Goal: Task Accomplishment & Management: Complete application form

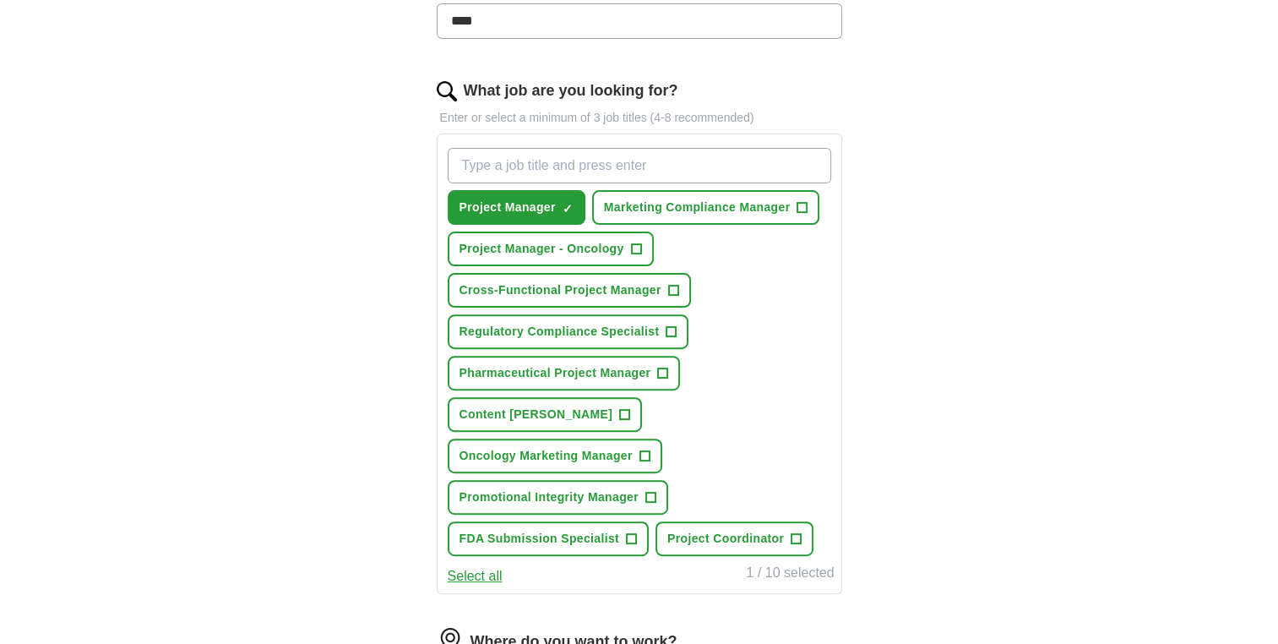
scroll to position [507, 0]
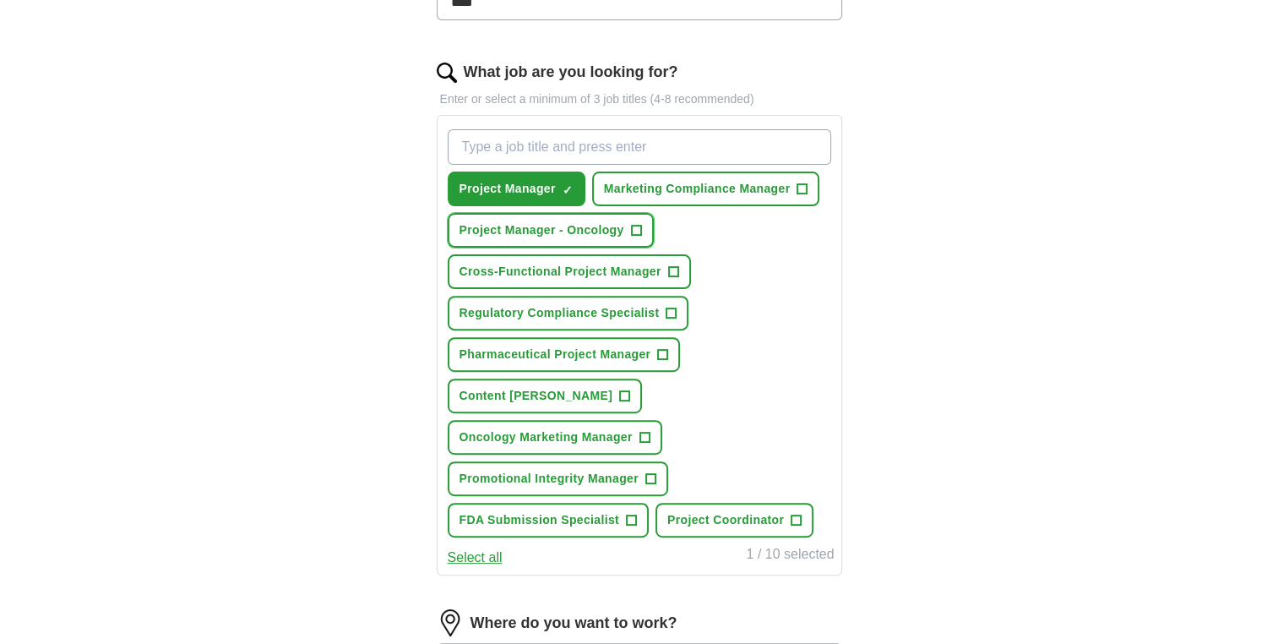
click at [641, 225] on button "Project Manager - Oncology +" at bounding box center [551, 230] width 206 height 35
click at [668, 347] on button "Pharmaceutical Project Manager +" at bounding box center [564, 354] width 233 height 35
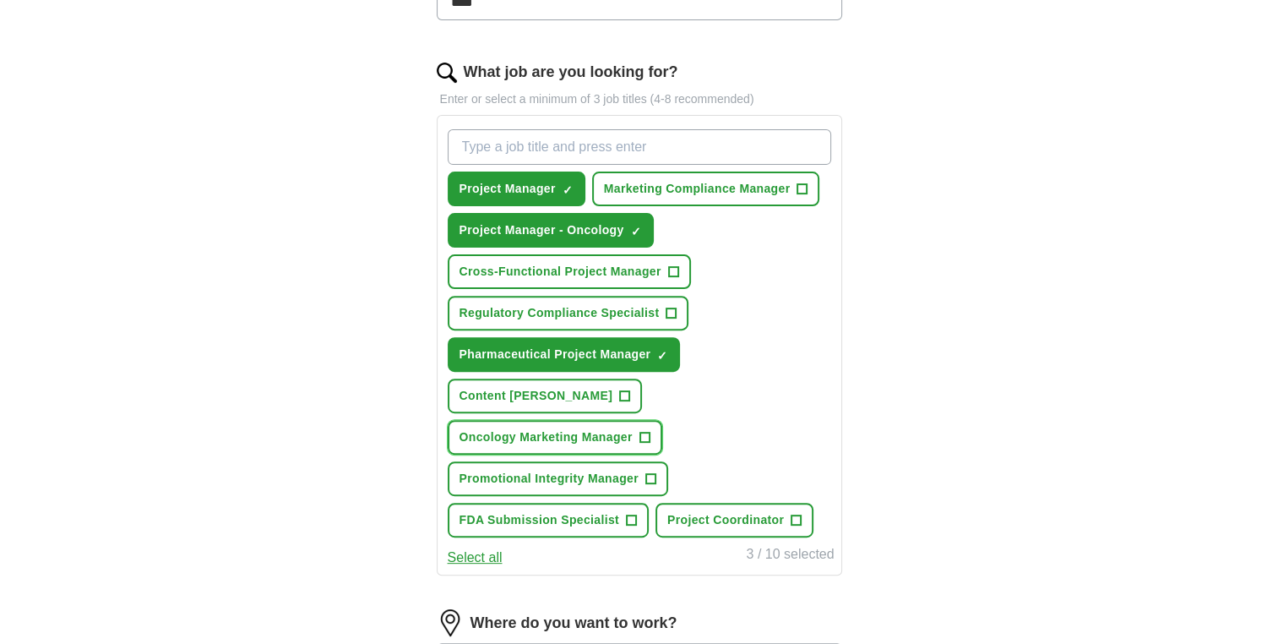
click at [648, 431] on span "+" at bounding box center [644, 438] width 10 height 14
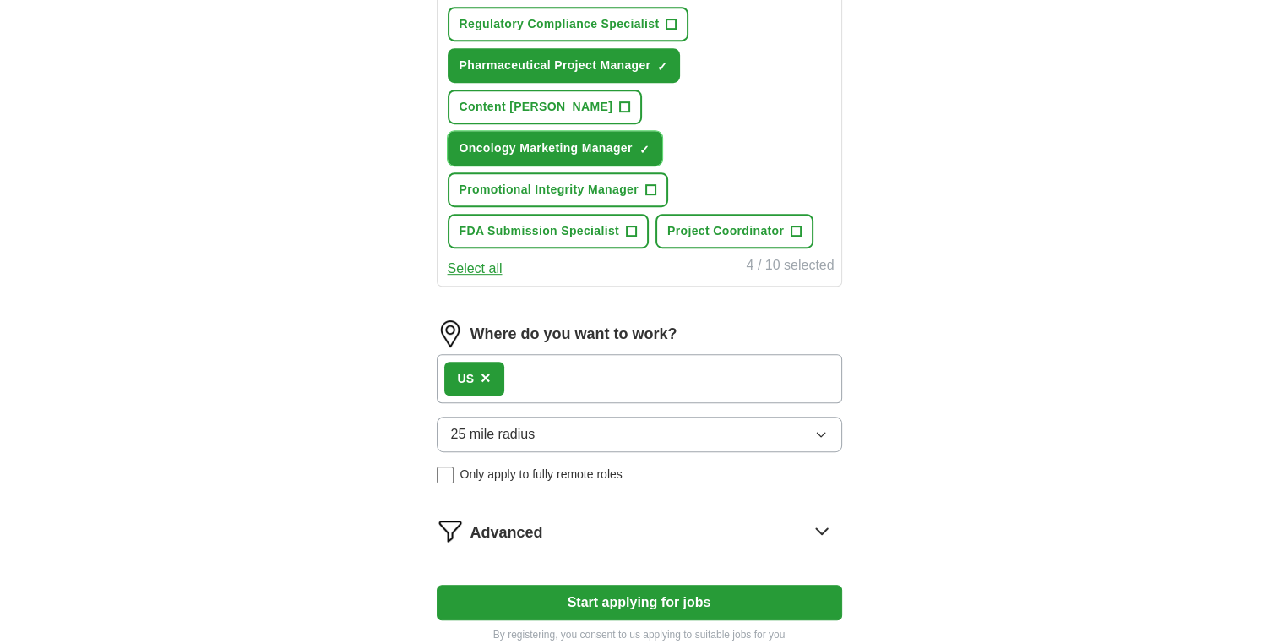
scroll to position [821, 0]
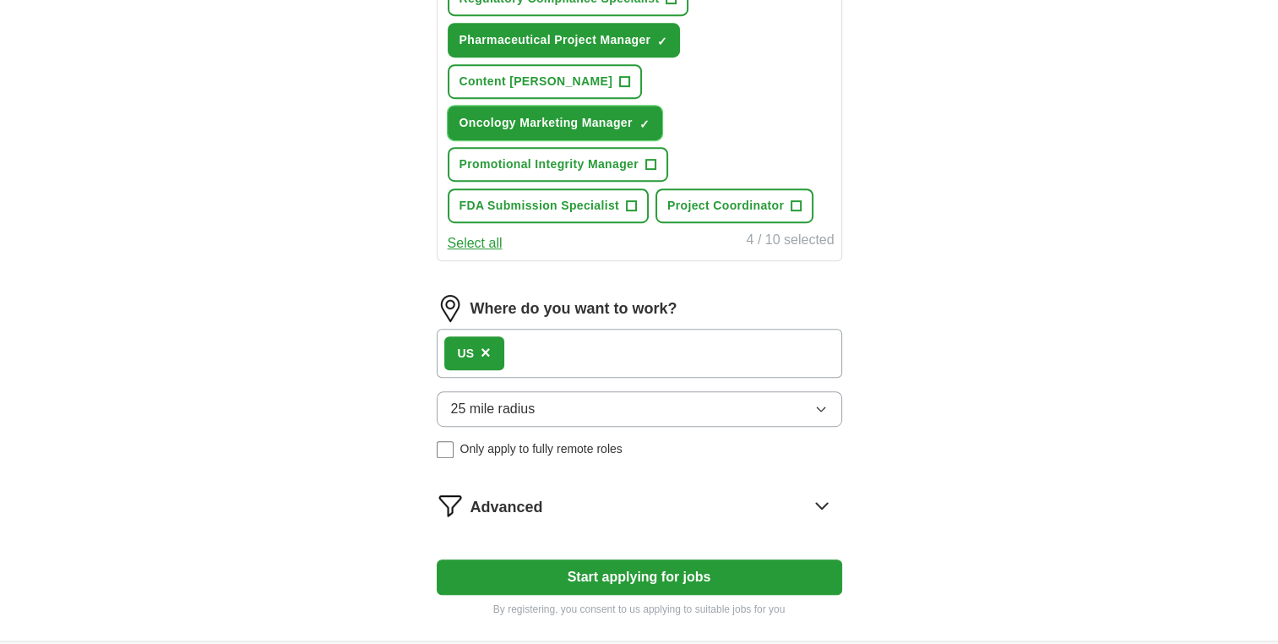
click at [649, 106] on button "Oncology Marketing Manager ✓ ×" at bounding box center [555, 123] width 215 height 35
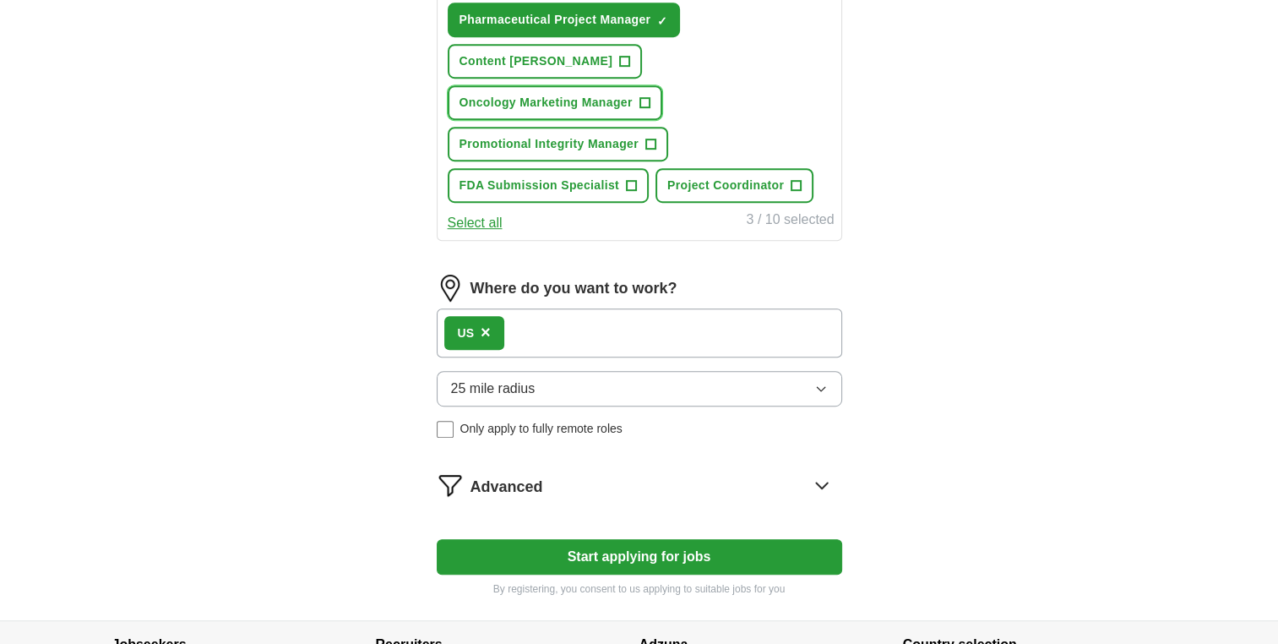
scroll to position [856, 0]
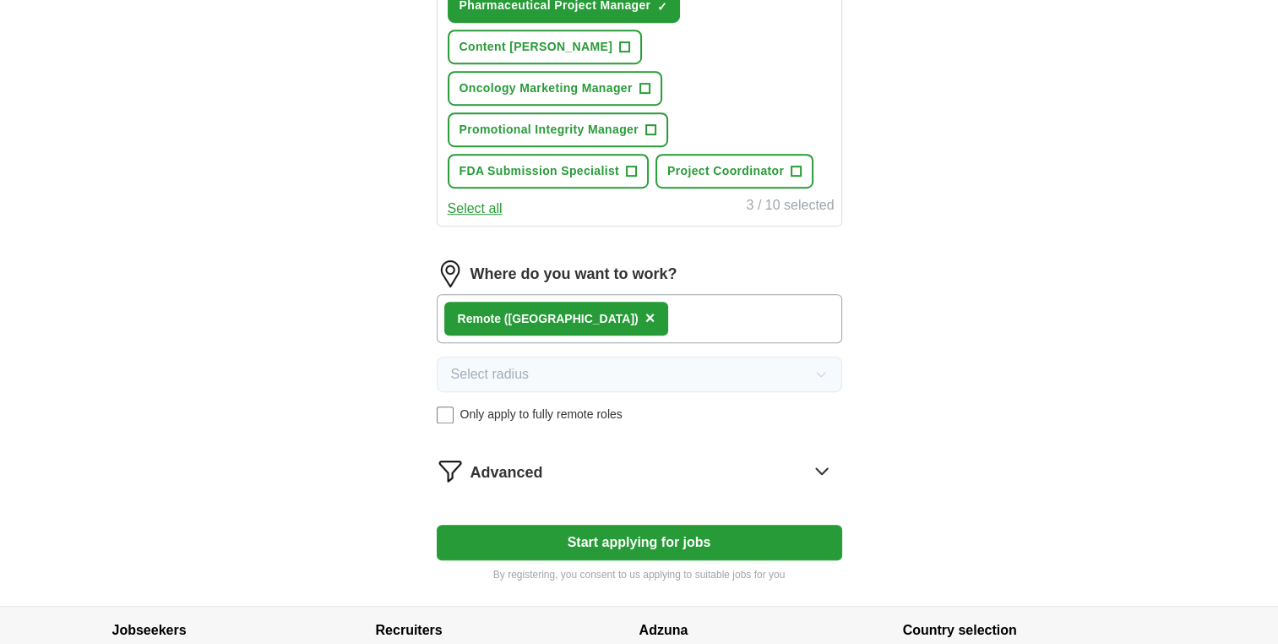
click at [666, 525] on button "Start applying for jobs" at bounding box center [639, 542] width 405 height 35
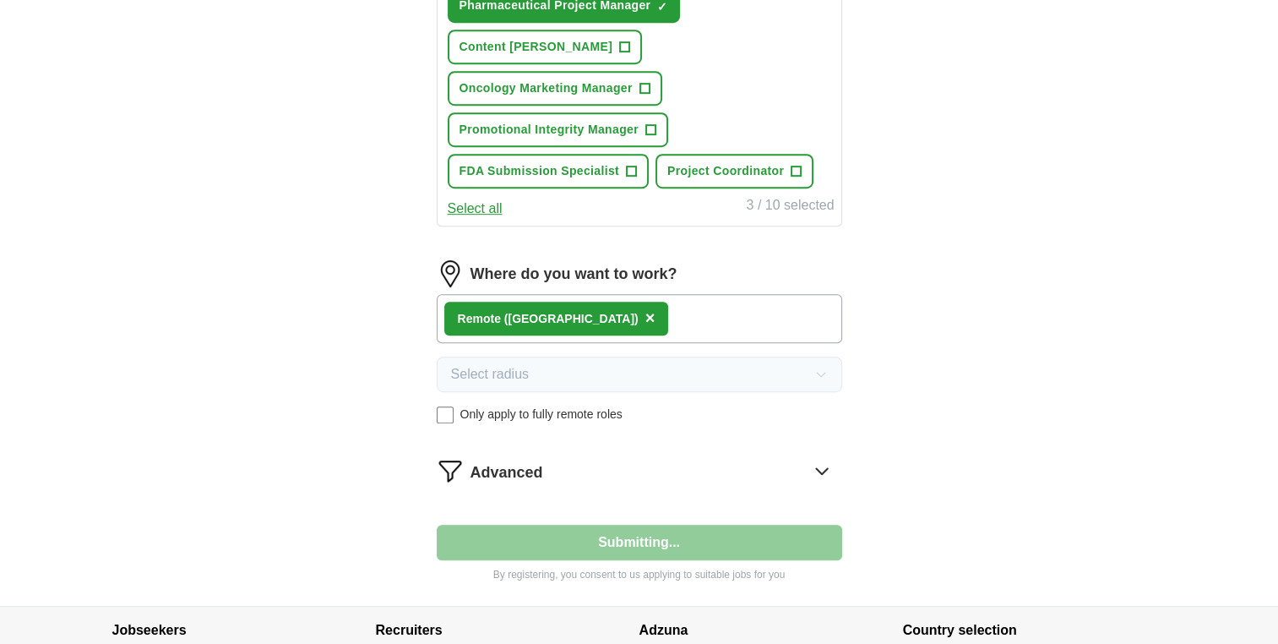
select select "**"
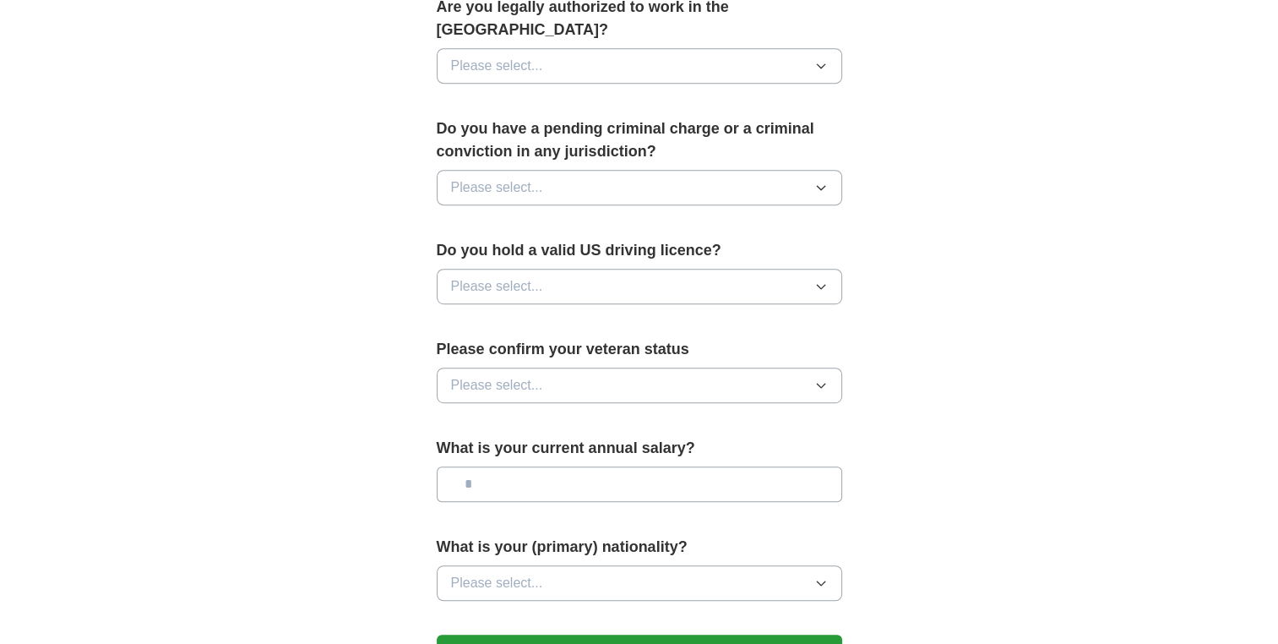
scroll to position [875, 0]
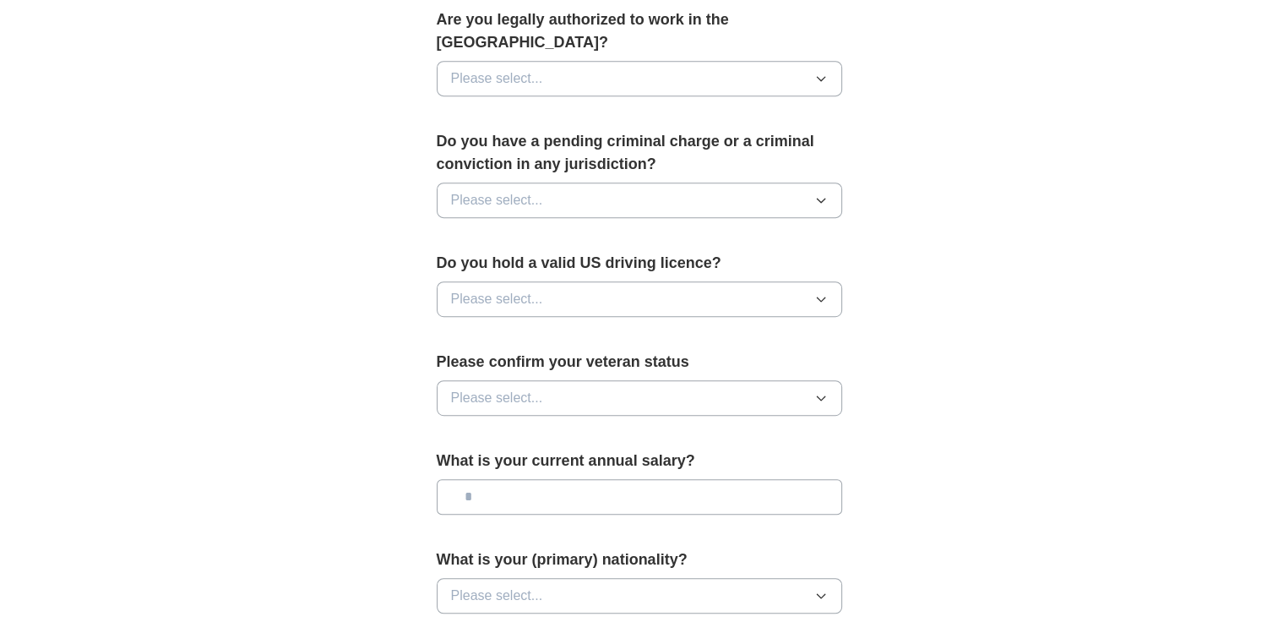
click at [542, 578] on button "Please select..." at bounding box center [639, 595] width 405 height 35
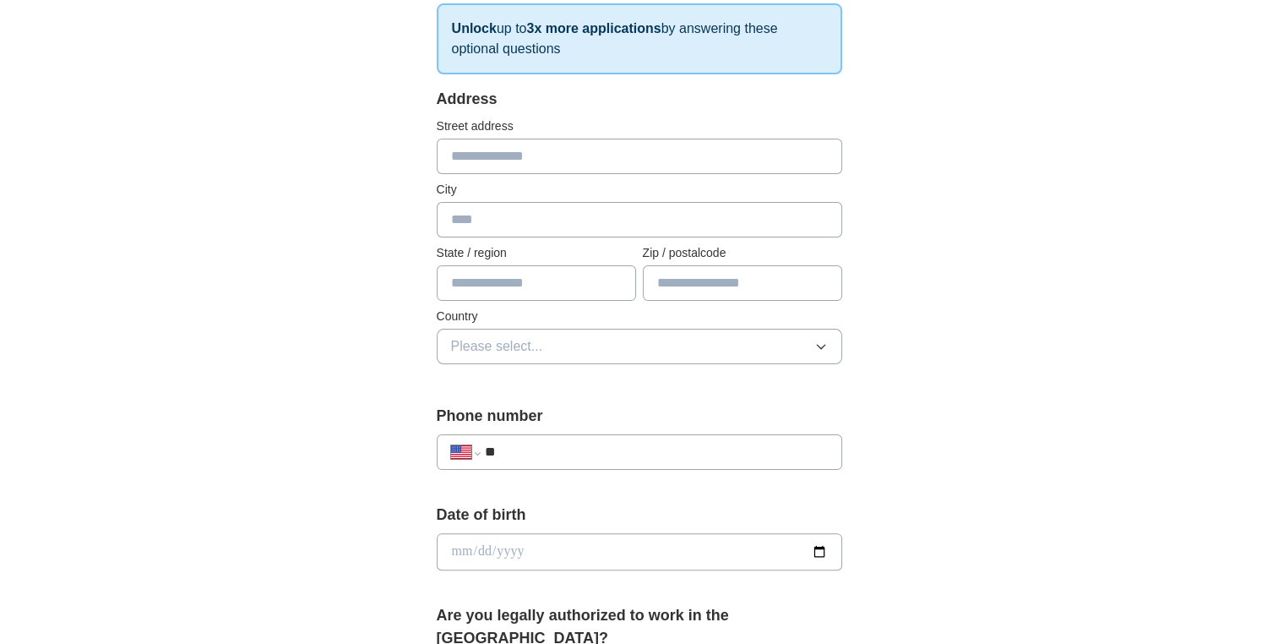
scroll to position [0, 0]
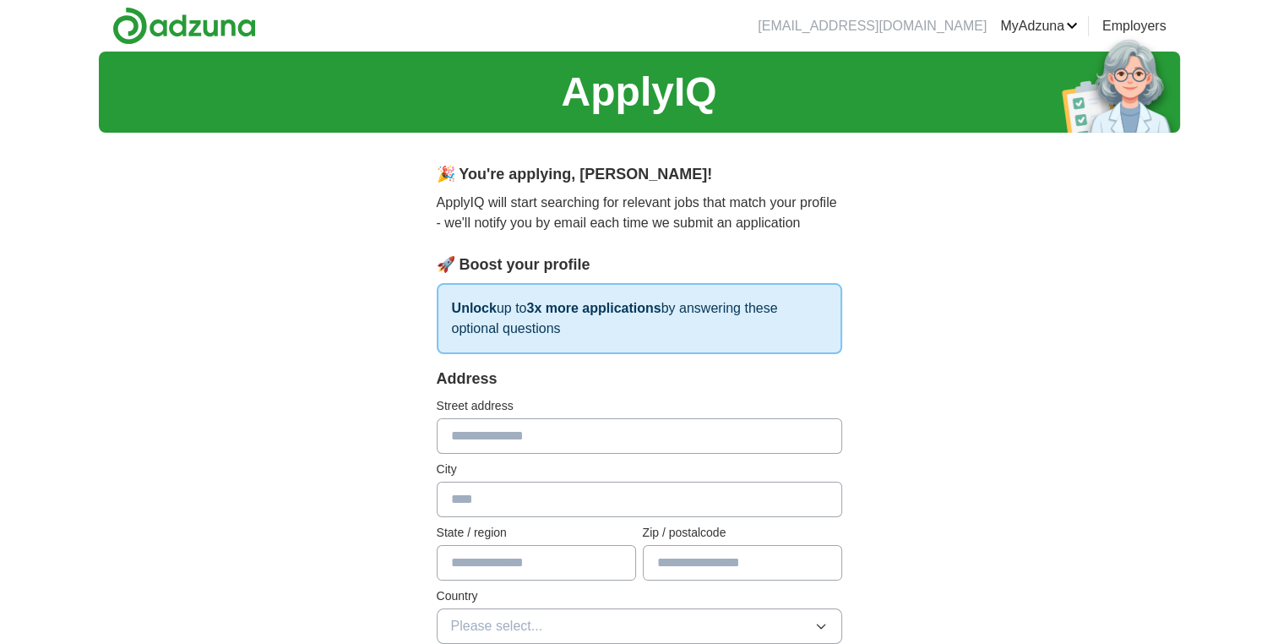
click at [1051, 21] on link "MyAdzuna" at bounding box center [1039, 26] width 78 height 20
click at [0, 0] on link "Resumes" at bounding box center [0, 0] width 0 height 0
